Goal: Navigation & Orientation: Find specific page/section

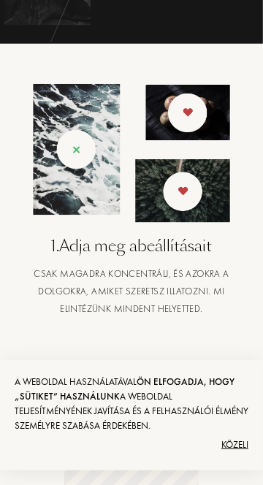
scroll to position [367, 0]
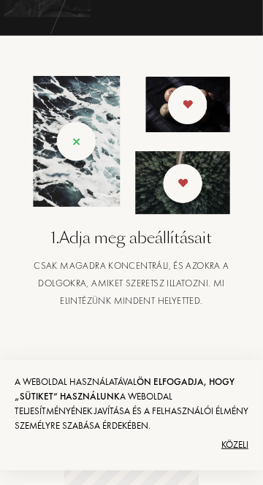
click at [238, 451] on font "Közeli" at bounding box center [234, 444] width 27 height 12
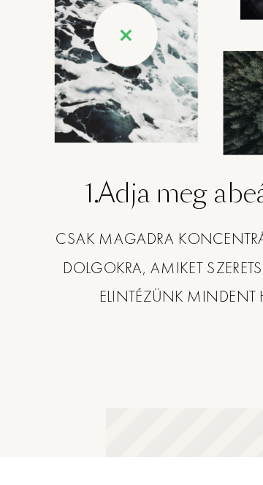
scroll to position [0, 0]
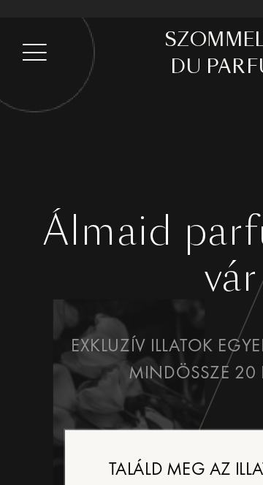
click at [26, 44] on img at bounding box center [19, 40] width 69 height 69
select select "HU"
